Goal: Transaction & Acquisition: Purchase product/service

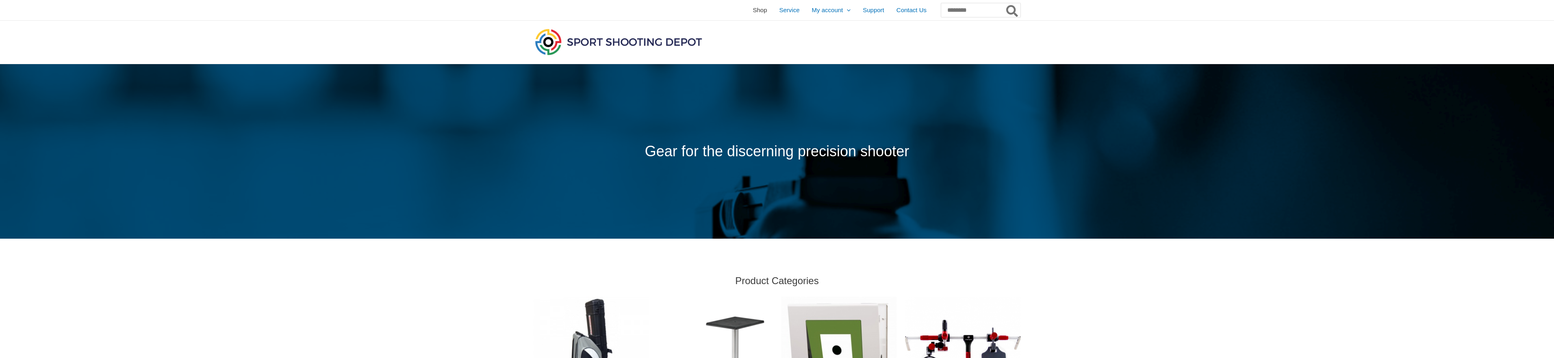
click at [752, 11] on span "Shop" at bounding box center [759, 10] width 14 height 20
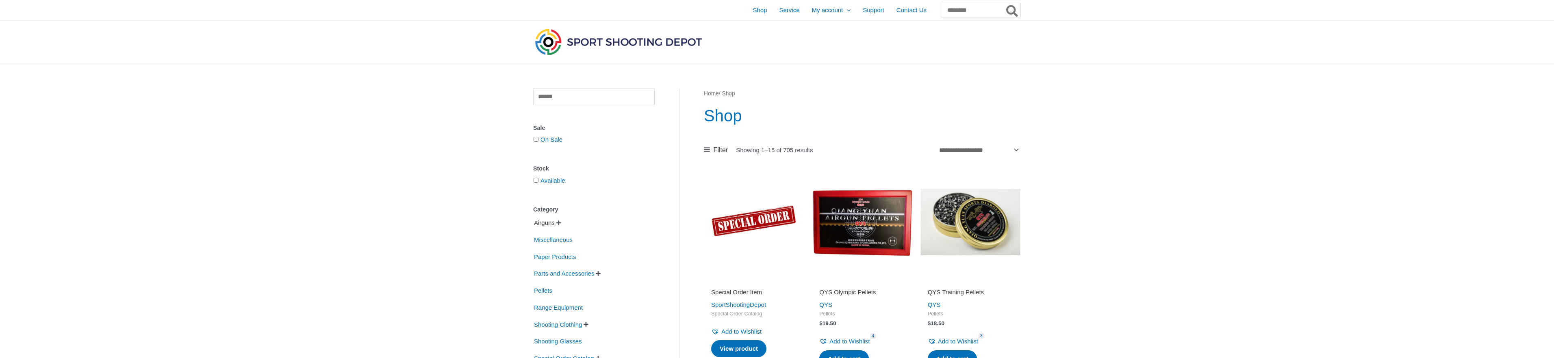
click at [553, 223] on span "Airguns" at bounding box center [544, 223] width 22 height 14
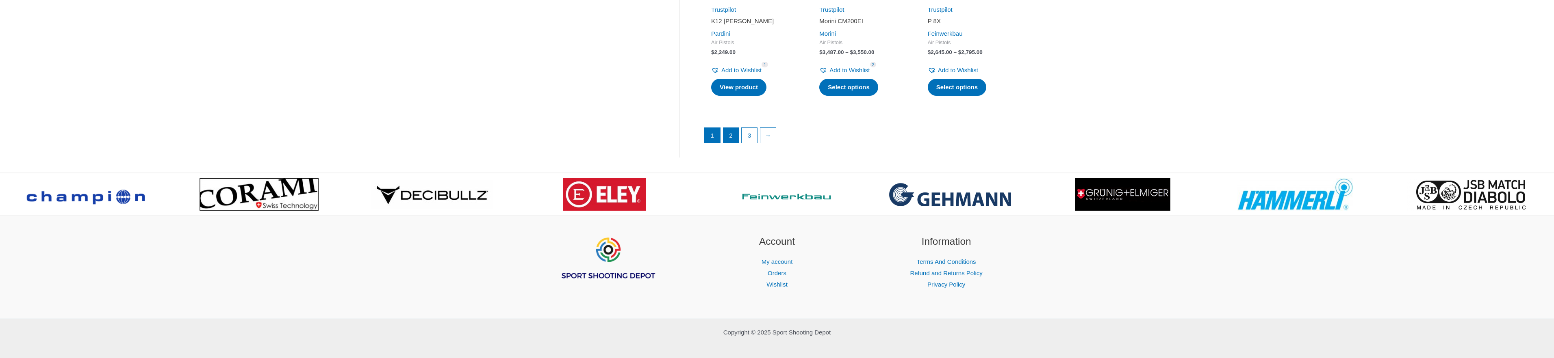
scroll to position [1228, 0]
click at [729, 128] on link "2" at bounding box center [730, 135] width 15 height 15
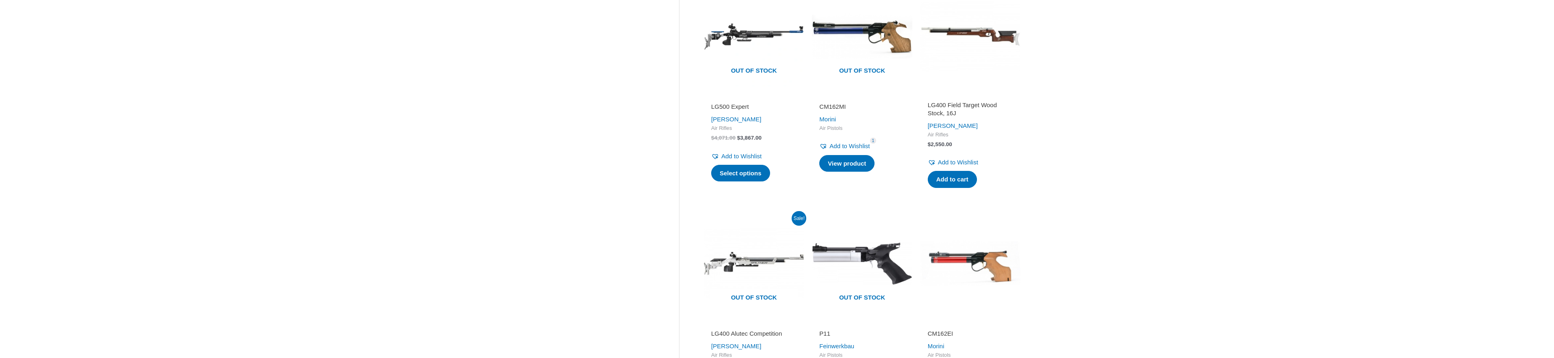
scroll to position [408, 0]
click at [742, 172] on link "Select options" at bounding box center [740, 172] width 59 height 17
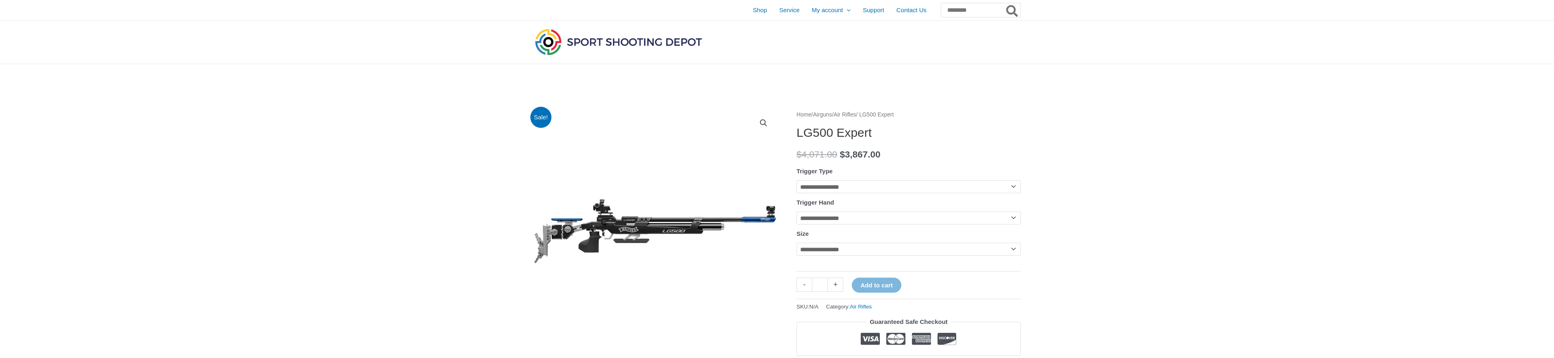
select select "**********"
select select "*****"
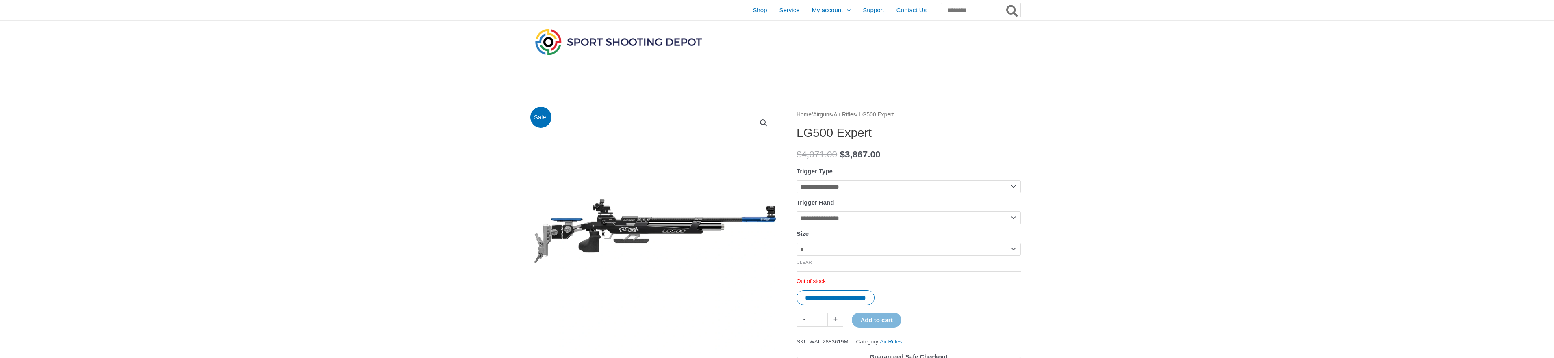
select select "*"
click at [614, 42] on img at bounding box center [618, 42] width 171 height 30
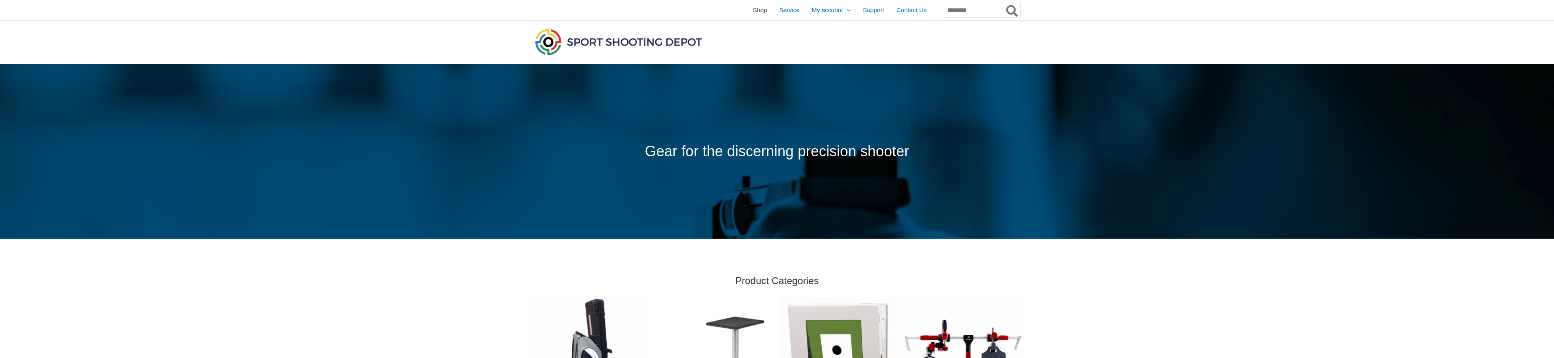
click at [752, 8] on span "Shop" at bounding box center [759, 10] width 14 height 20
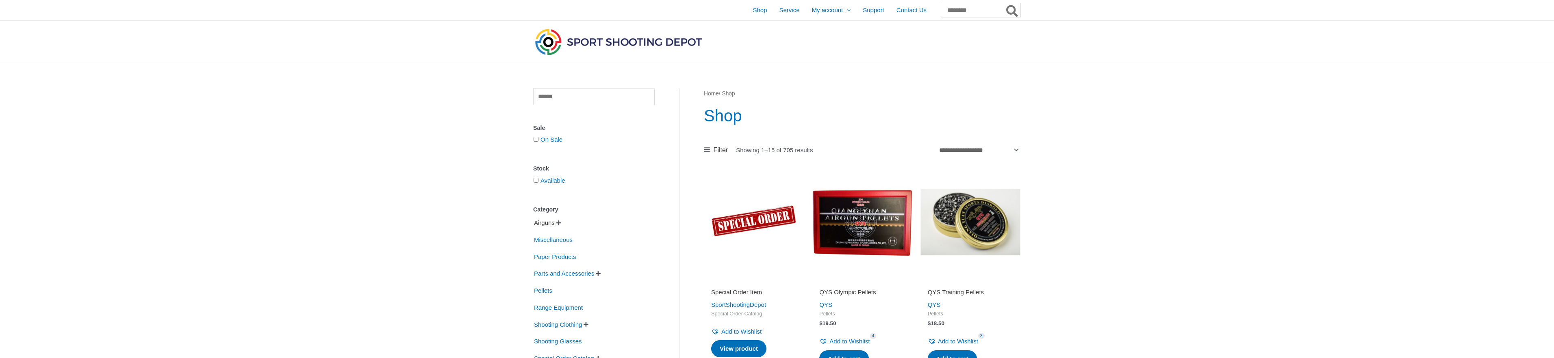
click at [544, 223] on span "Airguns" at bounding box center [544, 223] width 22 height 14
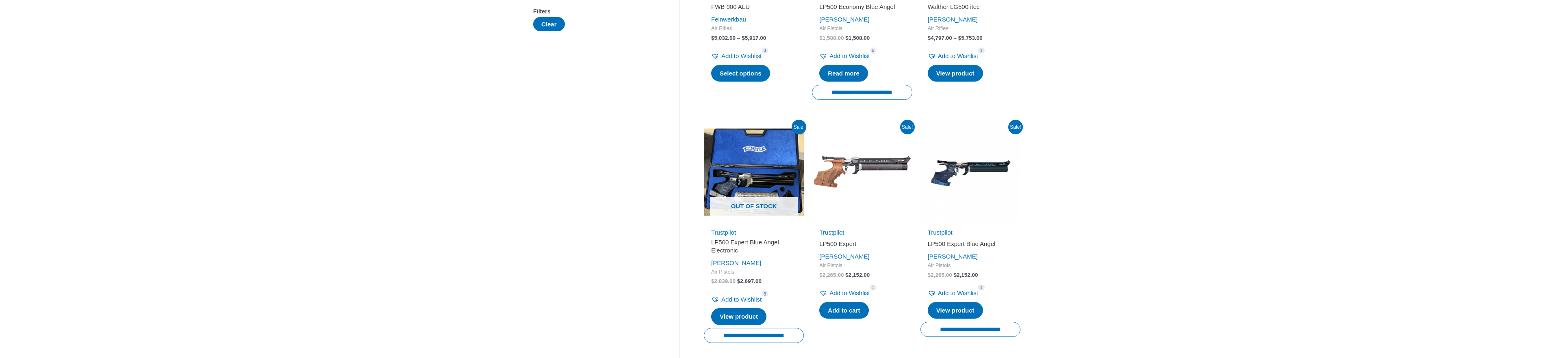
scroll to position [291, 0]
